Goal: Task Accomplishment & Management: Use online tool/utility

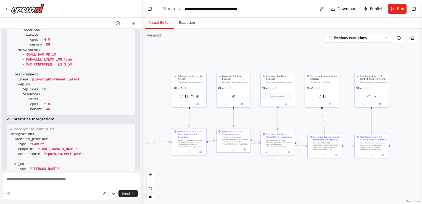
scroll to position [19233, 0]
click at [151, 9] on button "Toggle Left Sidebar" at bounding box center [150, 9] width 8 height 8
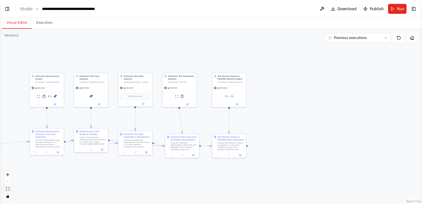
click at [10, 187] on button "fit view" at bounding box center [7, 188] width 7 height 7
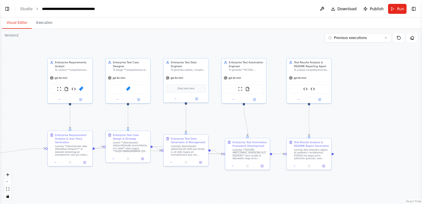
drag, startPoint x: 126, startPoint y: 197, endPoint x: 53, endPoint y: 194, distance: 72.7
click at [53, 194] on div ".deletable-edge-delete-btn { width: 20px; height: 20px; border: 0px solid #ffff…" at bounding box center [211, 116] width 422 height 175
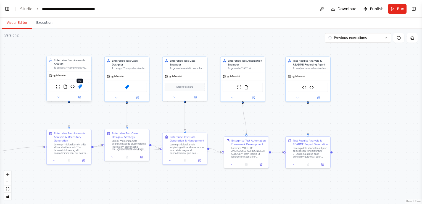
click at [81, 86] on img at bounding box center [80, 86] width 4 height 4
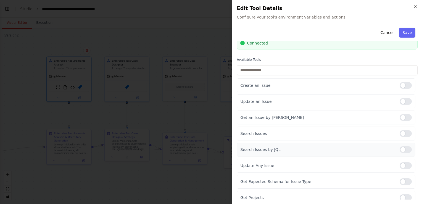
scroll to position [31, 0]
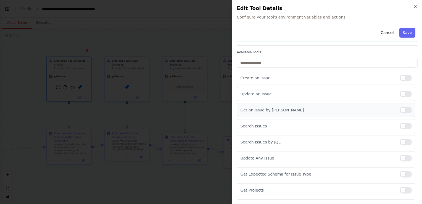
click at [404, 109] on div at bounding box center [406, 110] width 12 height 7
click at [405, 125] on div at bounding box center [406, 126] width 12 height 7
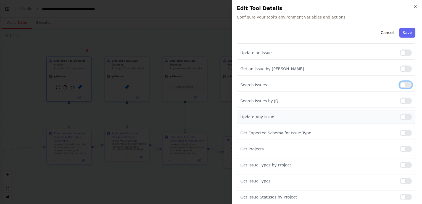
scroll to position [73, 0]
click at [405, 146] on div at bounding box center [406, 148] width 12 height 7
click at [404, 164] on div at bounding box center [406, 164] width 12 height 7
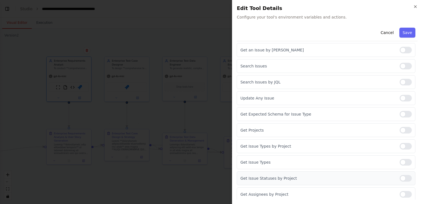
click at [403, 177] on div at bounding box center [406, 178] width 12 height 7
click at [405, 31] on button "Save" at bounding box center [407, 33] width 16 height 10
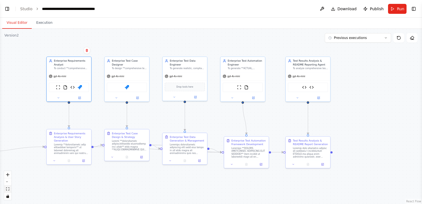
click at [5, 188] on button "fit view" at bounding box center [7, 188] width 7 height 7
